Goal: Communication & Community: Answer question/provide support

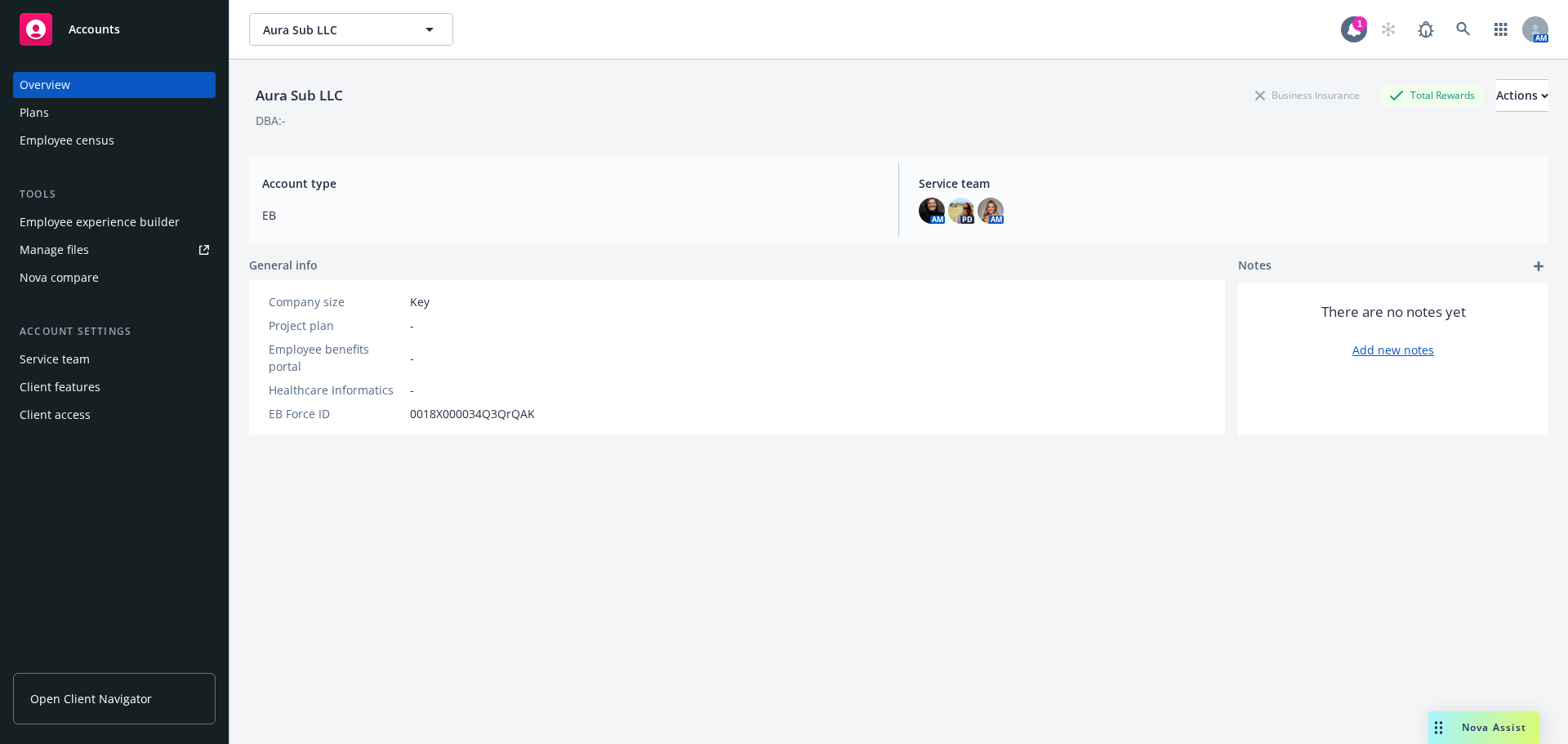
click at [1466, 727] on span "Nova Assist" at bounding box center [1493, 727] width 65 height 14
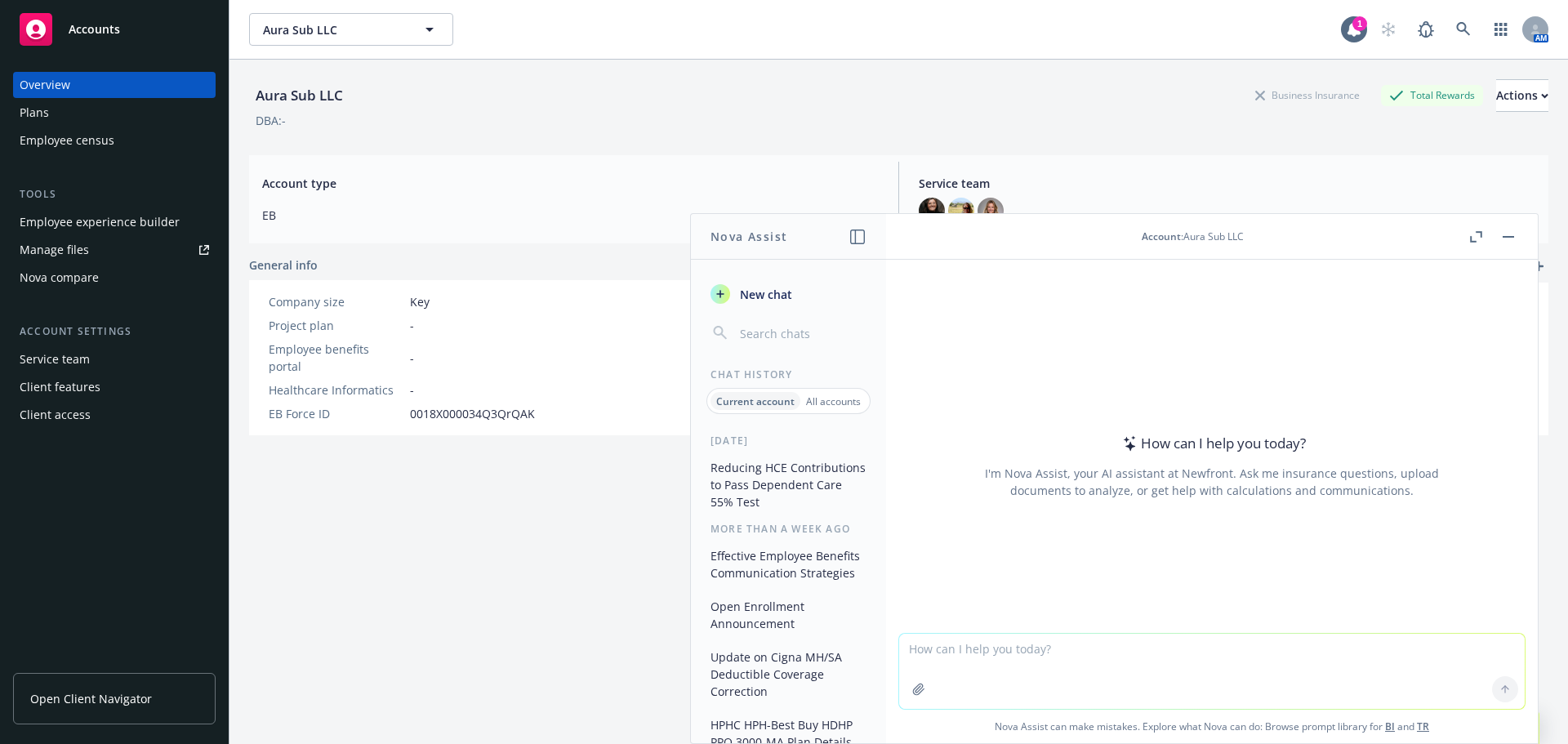
click at [1017, 641] on textarea at bounding box center [1212, 671] width 626 height 76
paste textarea "After we spoke, I reached out to Cigna to relay that you’re not planning to est…"
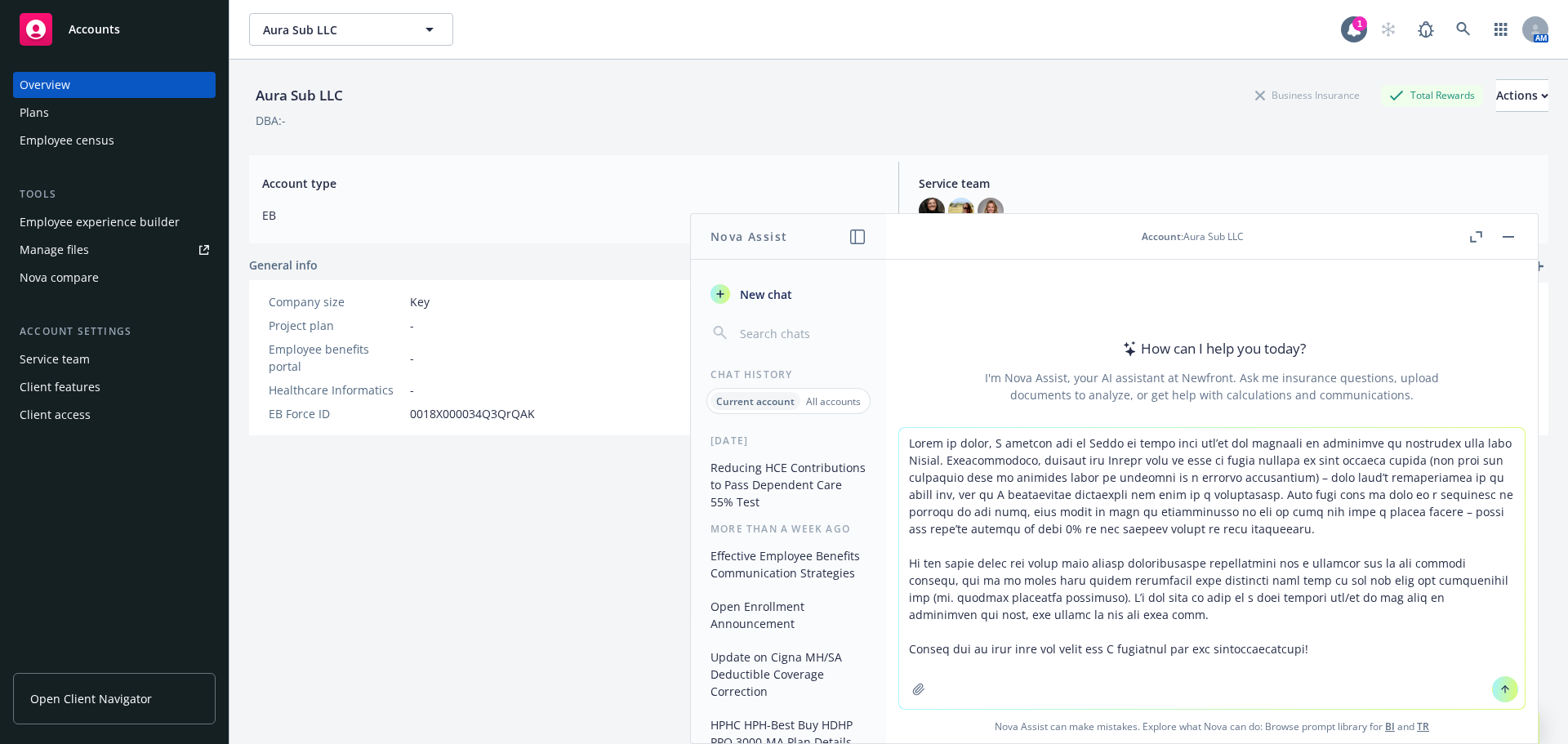
click at [907, 445] on textarea at bounding box center [1212, 568] width 626 height 280
type textarea "please make suggestions for reword: After we spoke, I reached out to Cigna to r…"
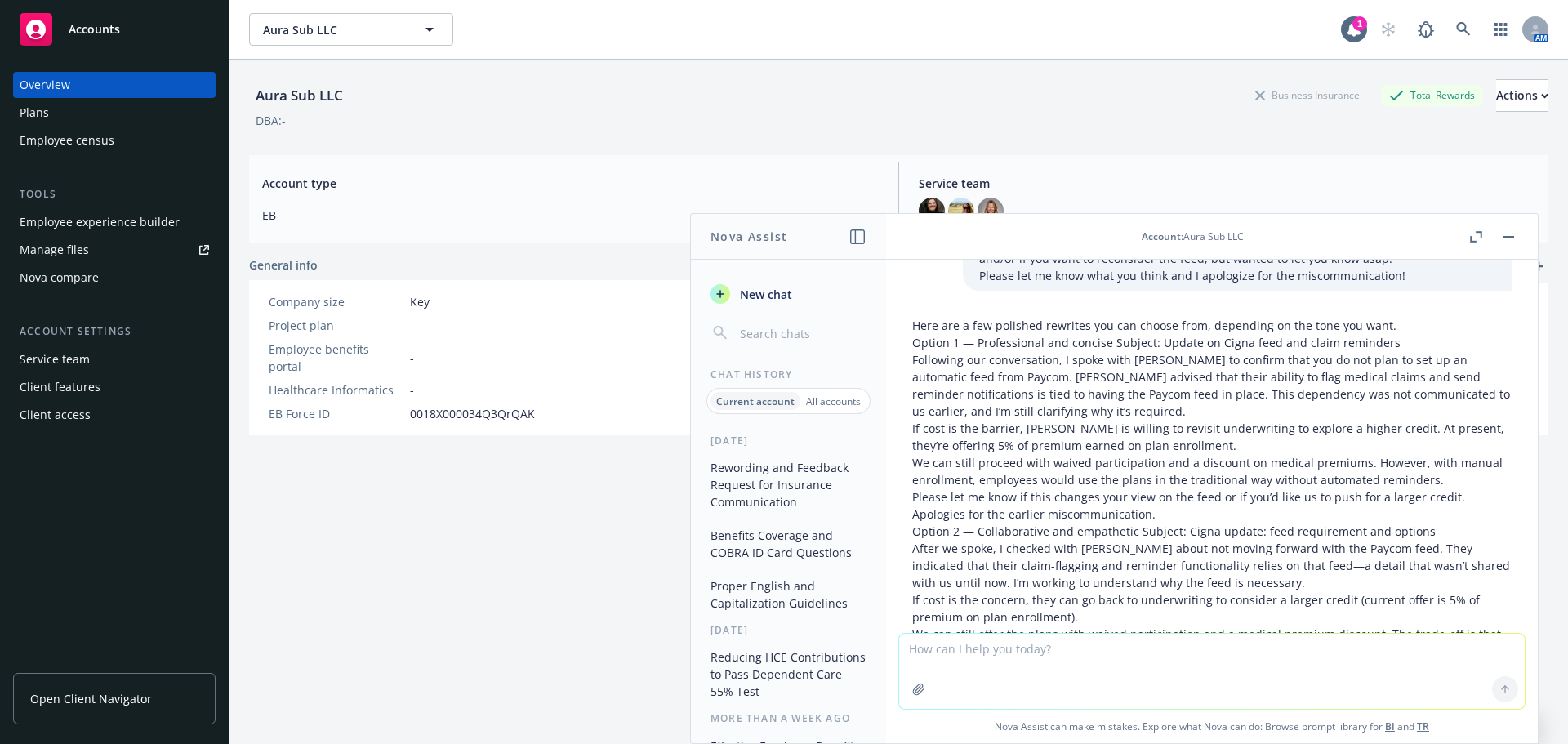
scroll to position [230, 0]
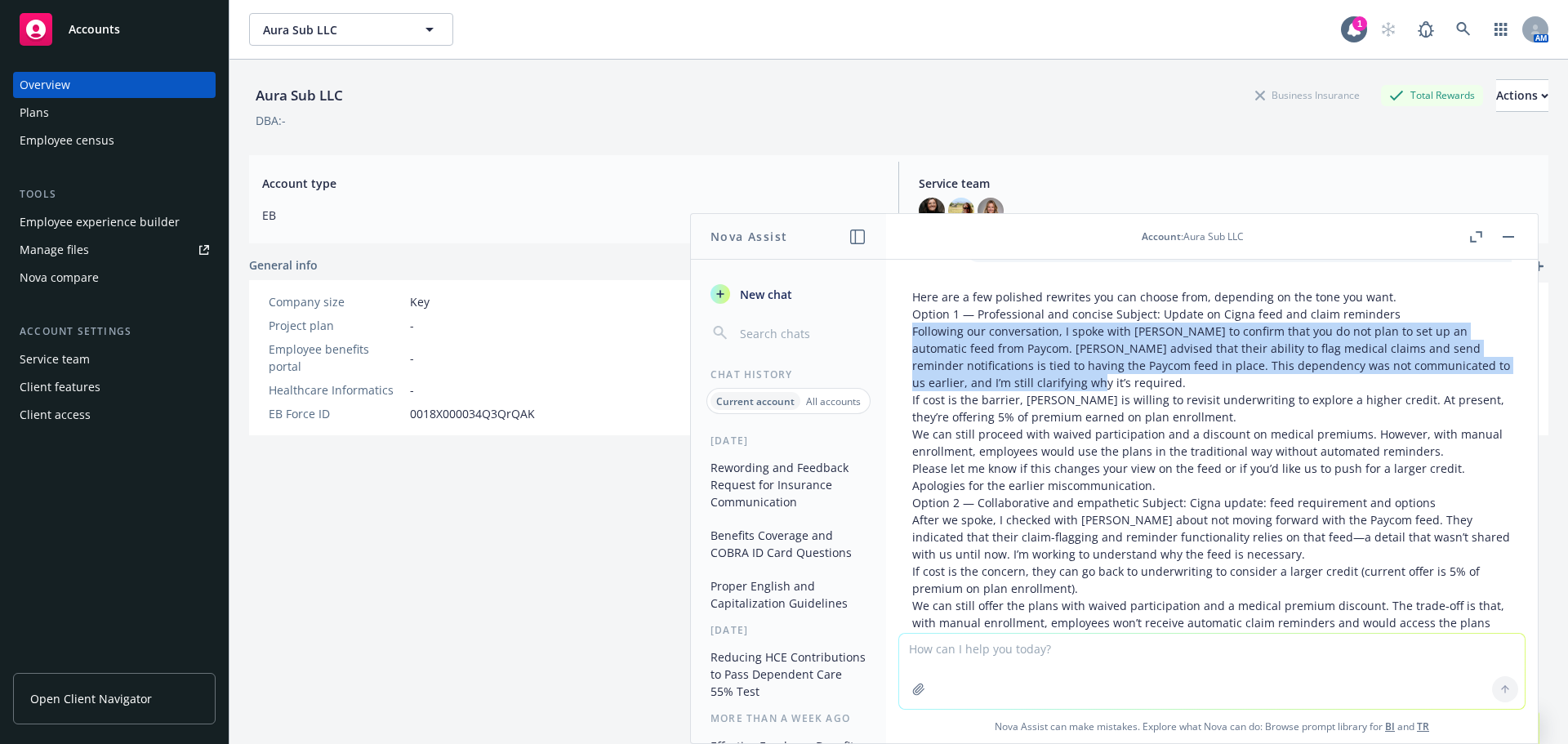
drag, startPoint x: 1070, startPoint y: 381, endPoint x: 912, endPoint y: 333, distance: 165.1
click at [912, 333] on p "Following our conversation, I spoke with Cigna to confirm that you do not plan …" at bounding box center [1212, 356] width 600 height 69
copy p "Following our conversation, I spoke with Cigna to confirm that you do not plan …"
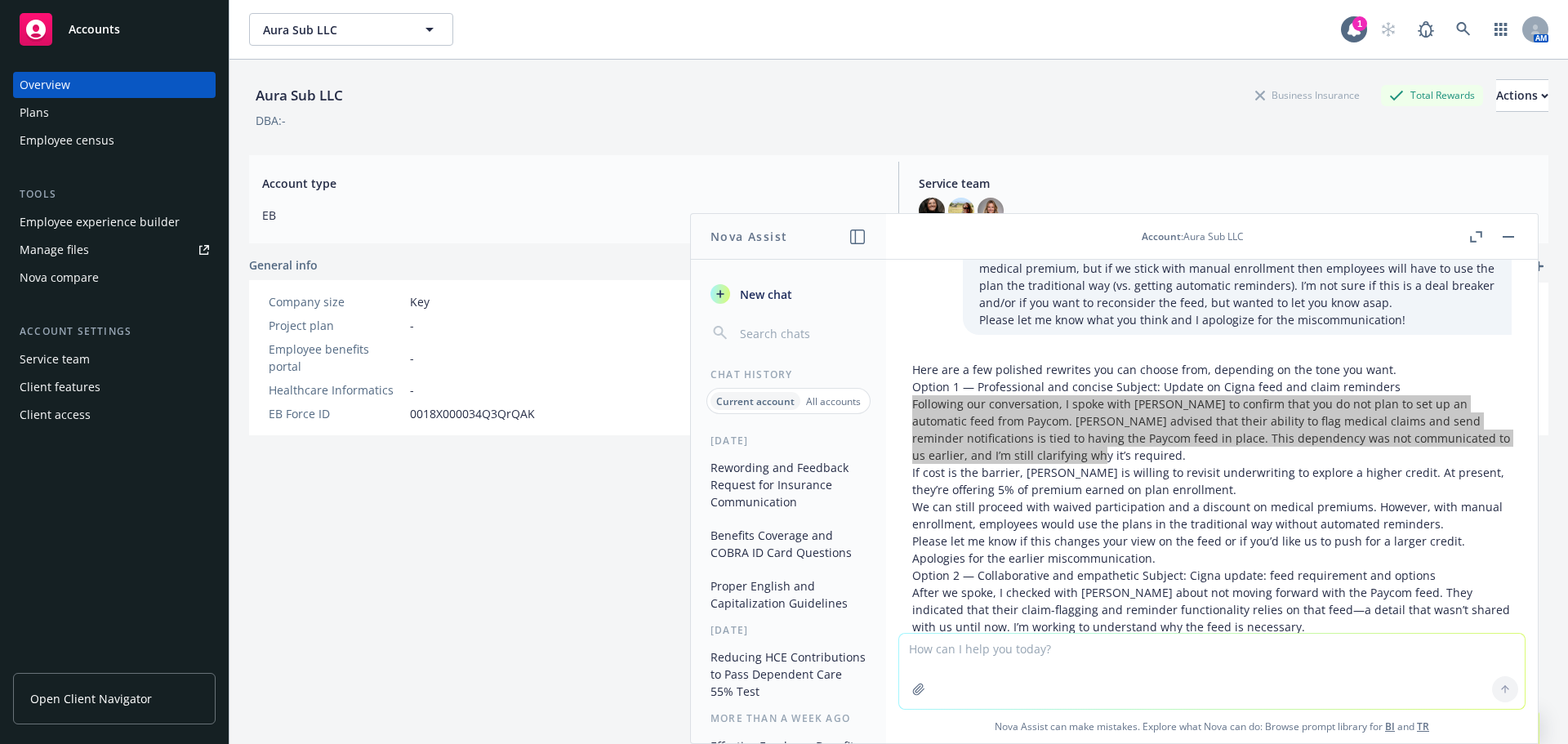
scroll to position [163, 0]
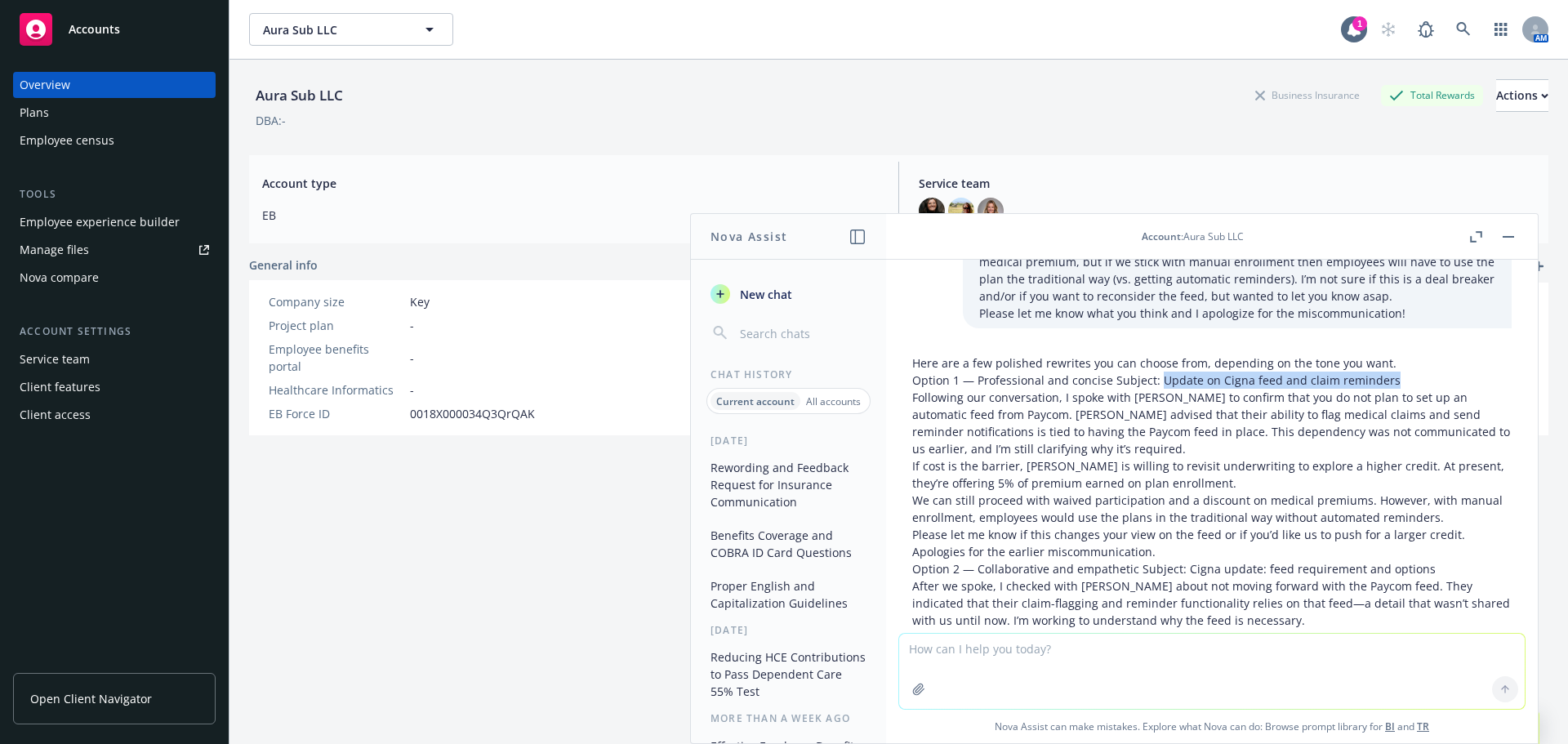
drag, startPoint x: 1156, startPoint y: 378, endPoint x: 1397, endPoint y: 381, distance: 241.0
click at [1397, 381] on p "Option 1 — Professional and concise Subject: Update on Cigna feed and claim rem…" at bounding box center [1212, 380] width 600 height 17
copy p "Update on Cigna feed and claim reminders"
click at [1119, 645] on textarea at bounding box center [1212, 671] width 626 height 76
paste textarea "This wasn’t communicated to us until now, and frankly I don’t quite understand …"
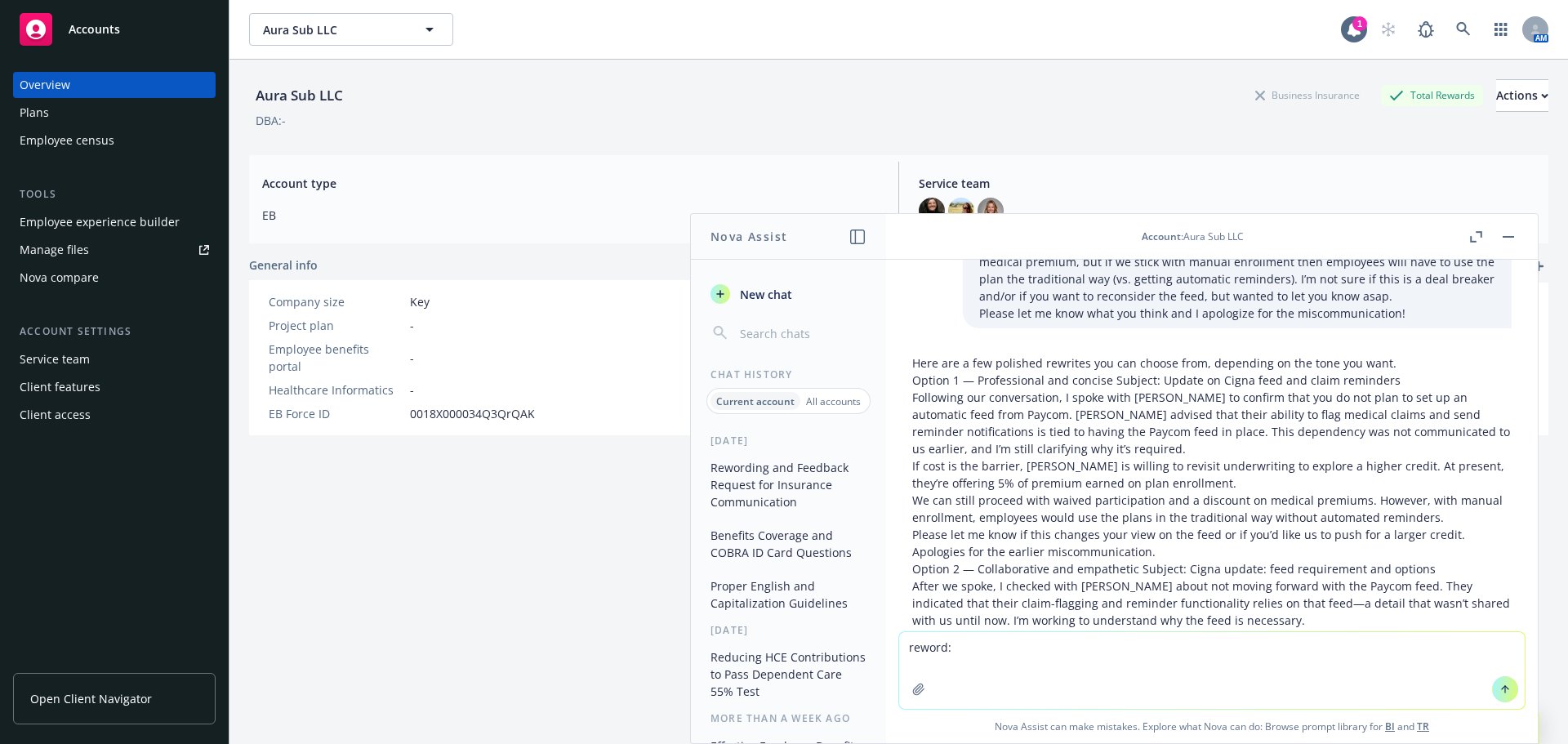
type textarea "reword: This wasn’t communicated to us until now, and frankly I don’t quite und…"
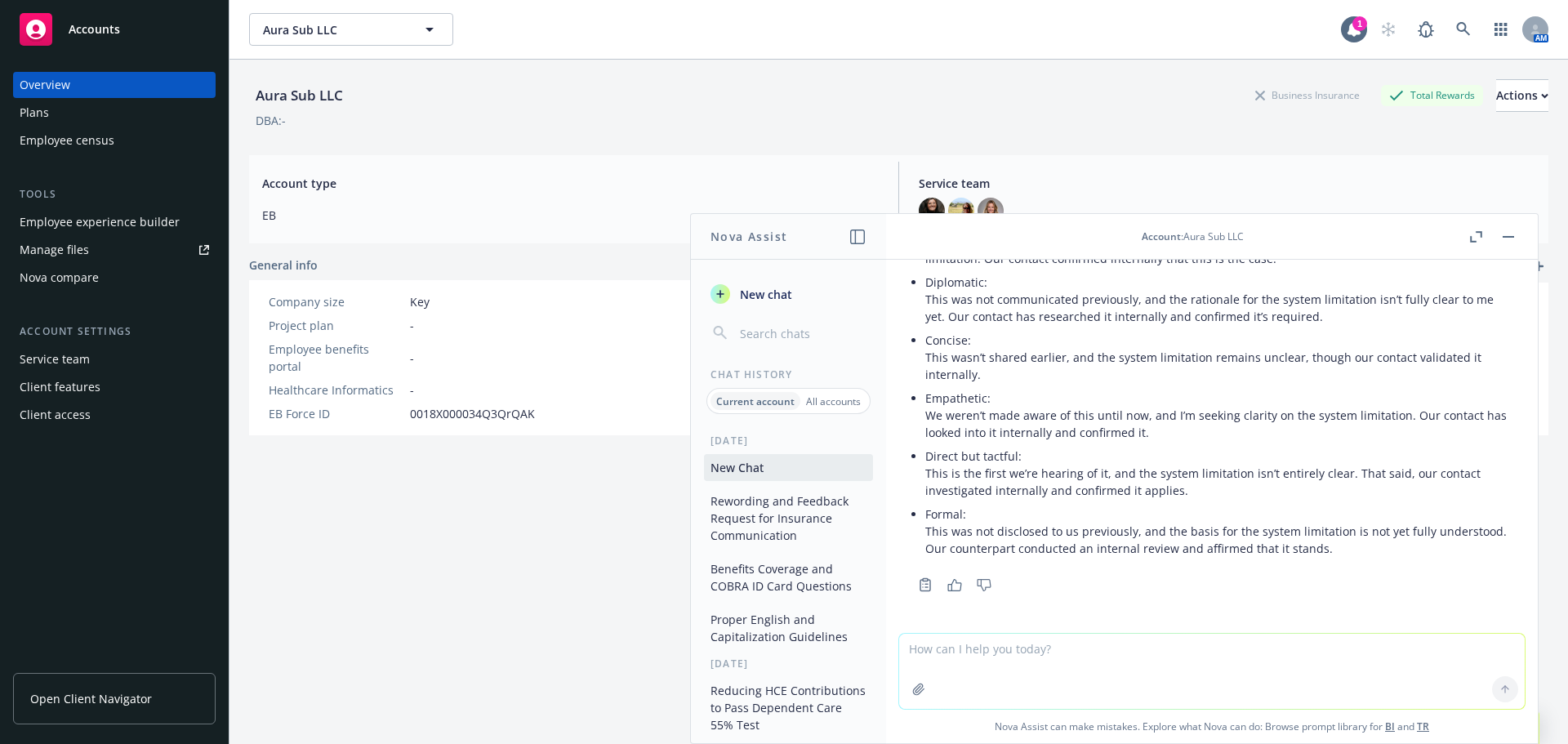
scroll to position [1050, 0]
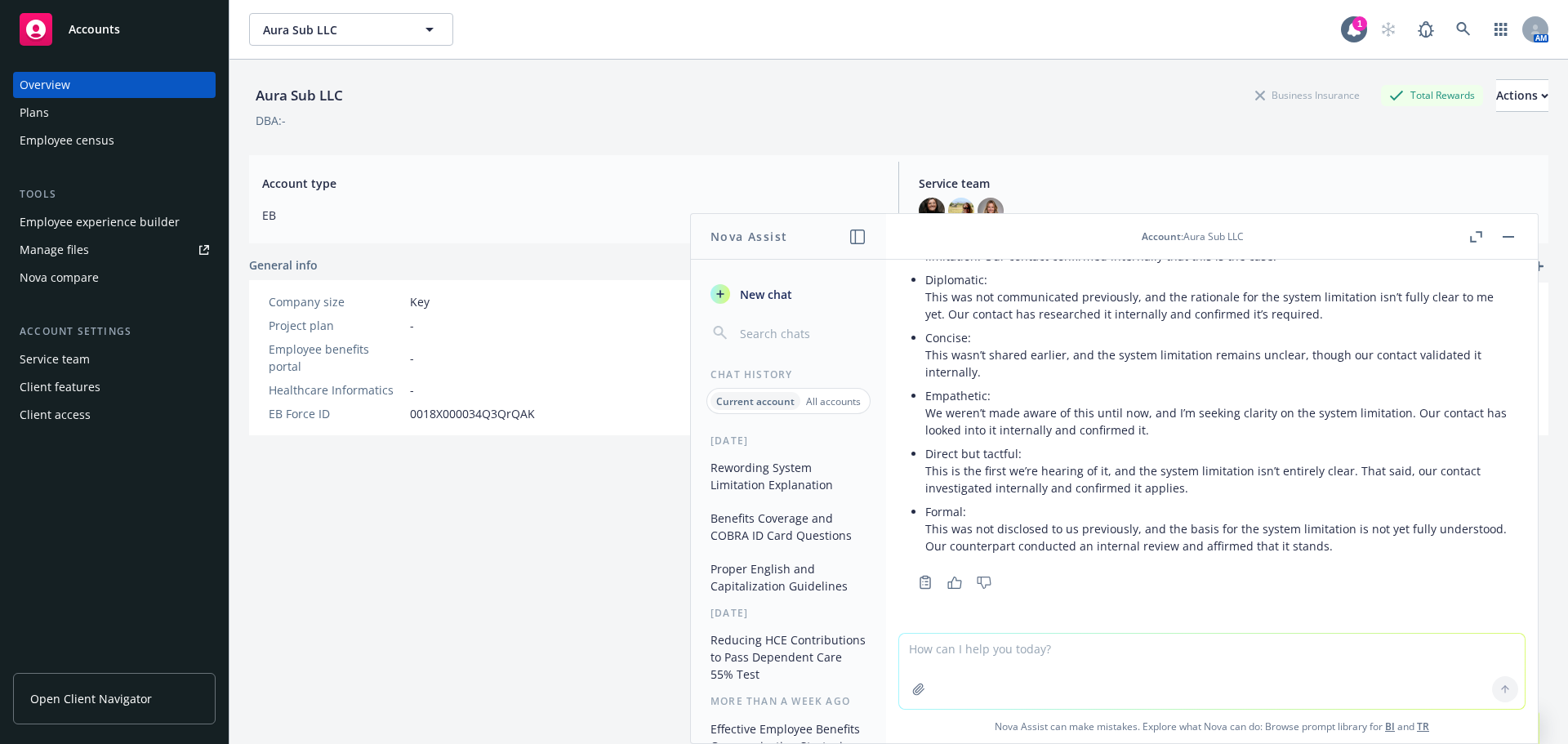
click at [1012, 320] on p "Diplomatic: This was not communicated previously, and the rationale for the sys…" at bounding box center [1218, 297] width 586 height 52
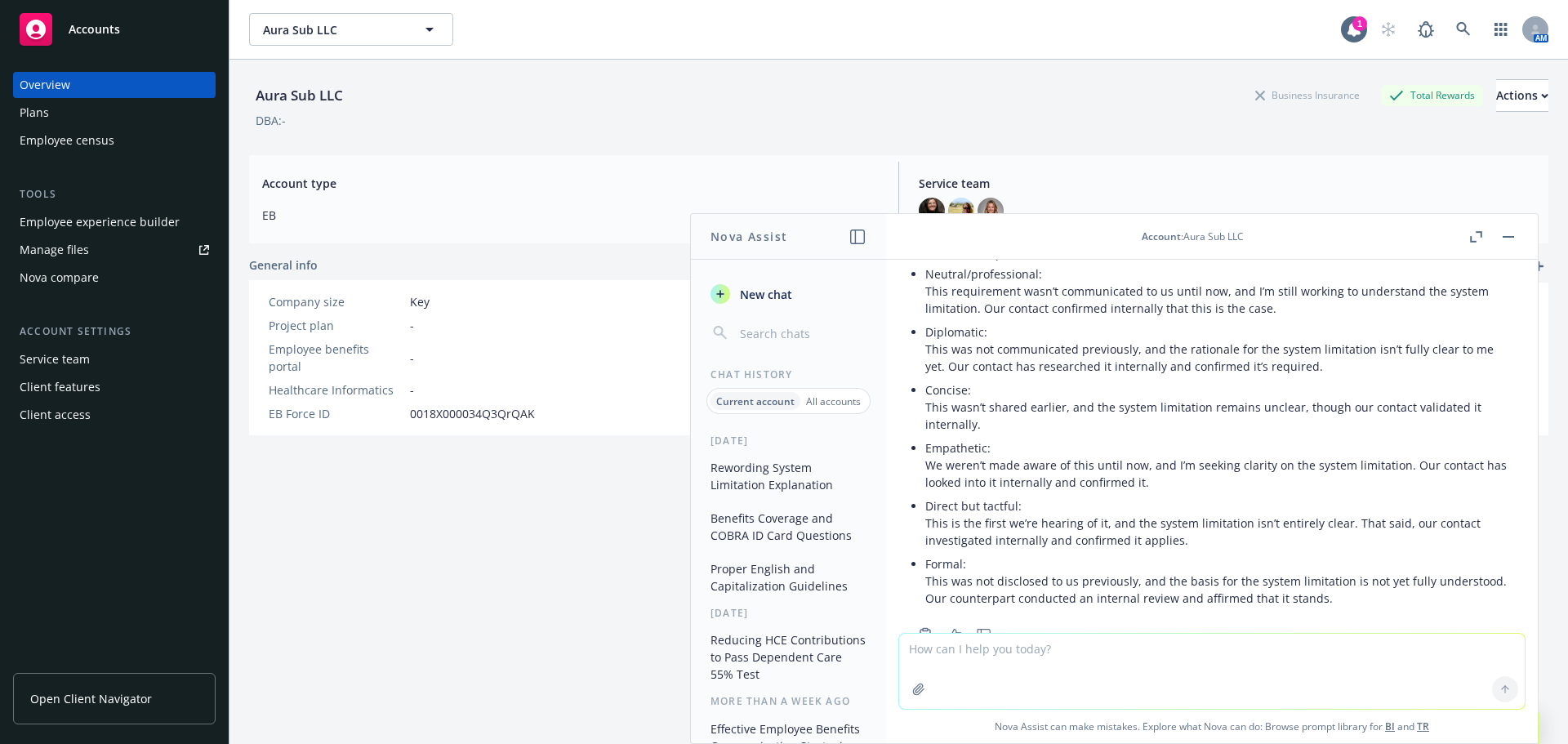
scroll to position [969, 0]
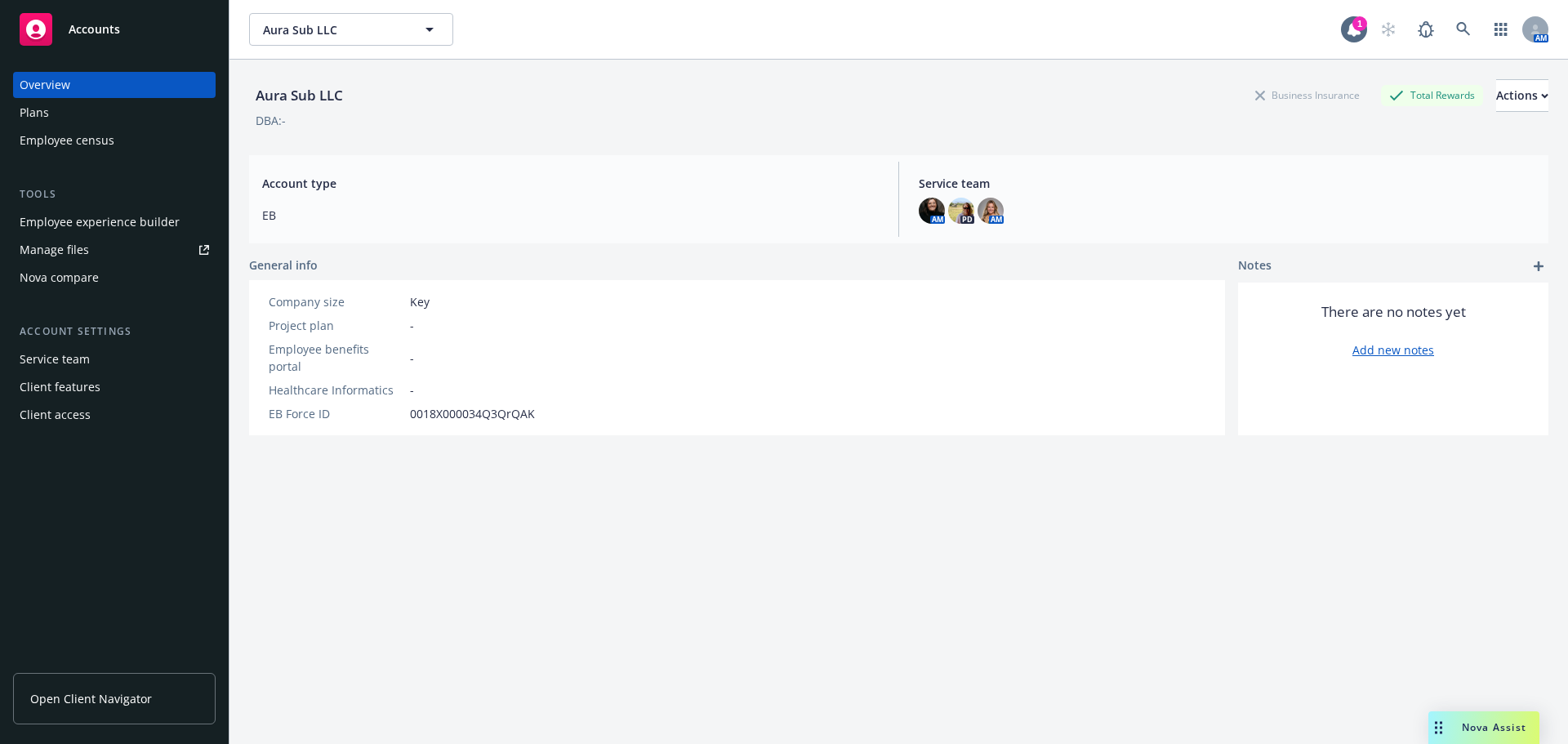
click at [1433, 727] on div "Drag to move" at bounding box center [1439, 727] width 21 height 33
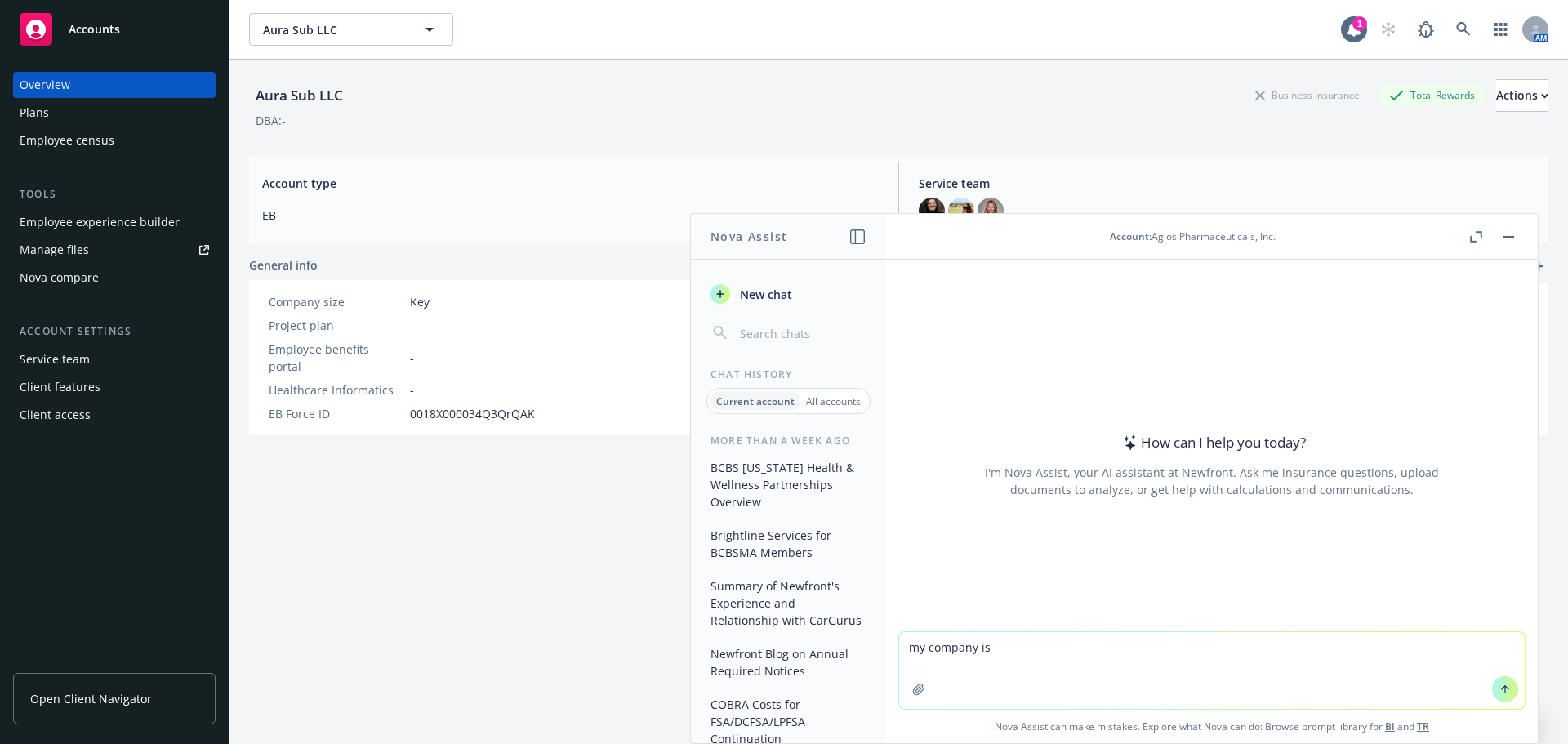
drag, startPoint x: 1088, startPoint y: 651, endPoint x: 882, endPoint y: 652, distance: 206.0
click at [885, 652] on div "Nova Assist New chat Chat History Current account All accounts More than a week…" at bounding box center [1212, 478] width 654 height 531
paste textarea "This means if you make no changes, your current elections will continue into 20…"
type textarea "grammar check: This means if you make no changes, your current elections will c…"
